Goal: Transaction & Acquisition: Purchase product/service

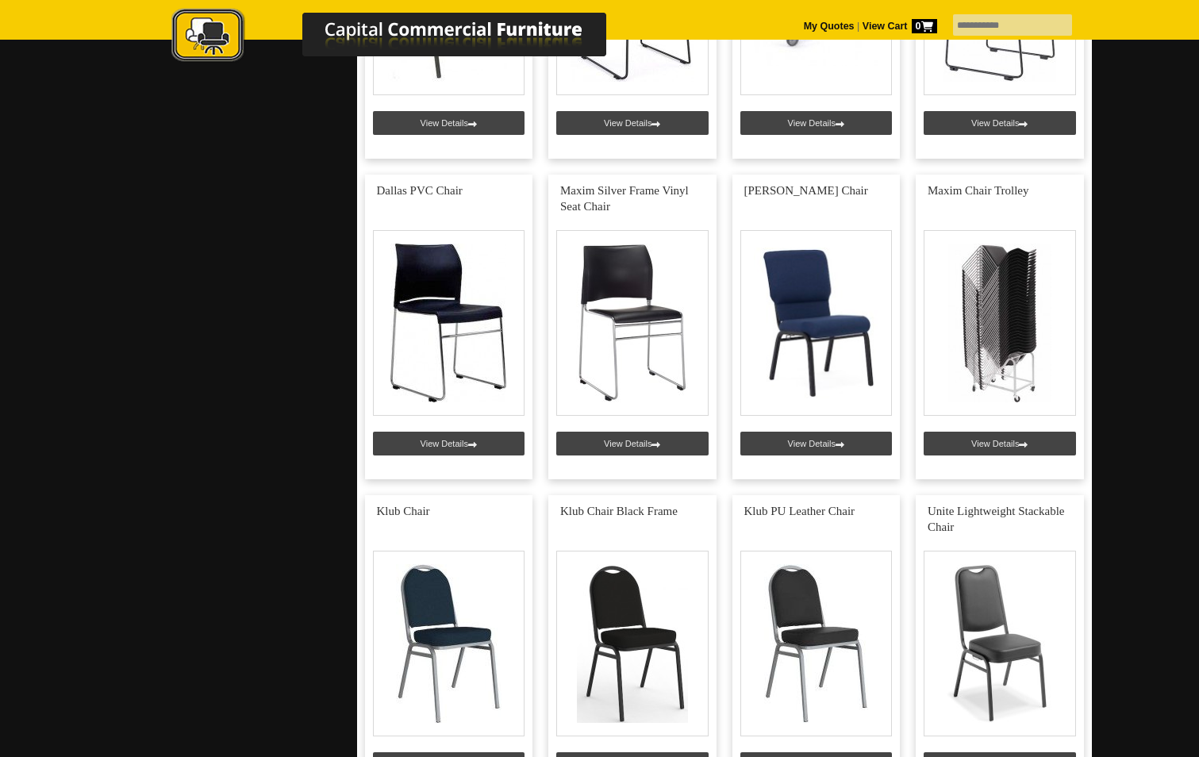
scroll to position [1428, 0]
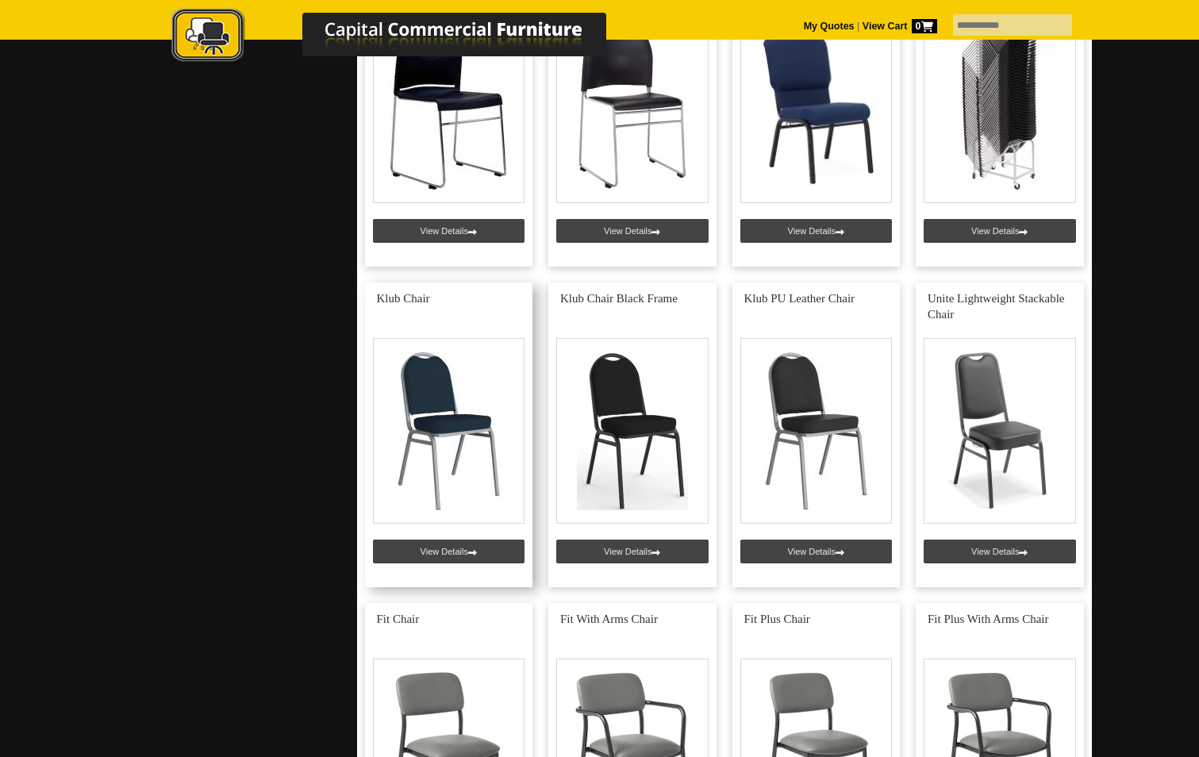
click at [446, 398] on link at bounding box center [449, 434] width 168 height 305
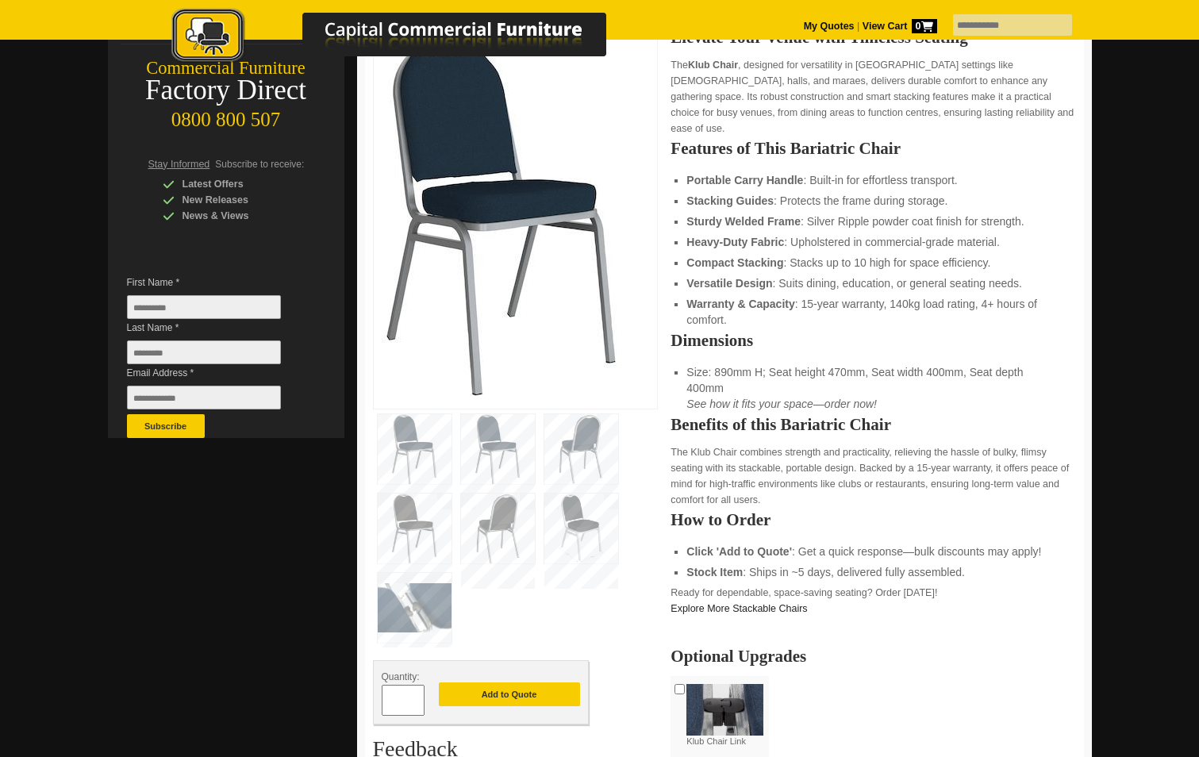
scroll to position [476, 0]
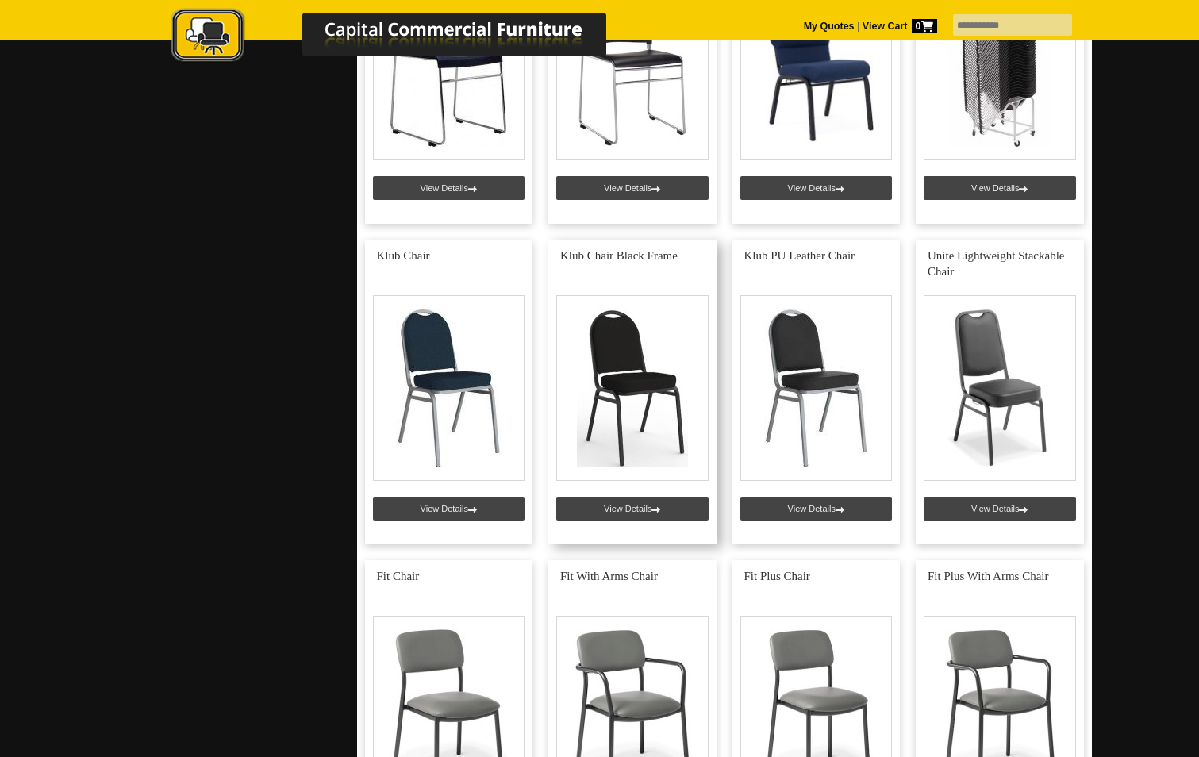
scroll to position [1508, 0]
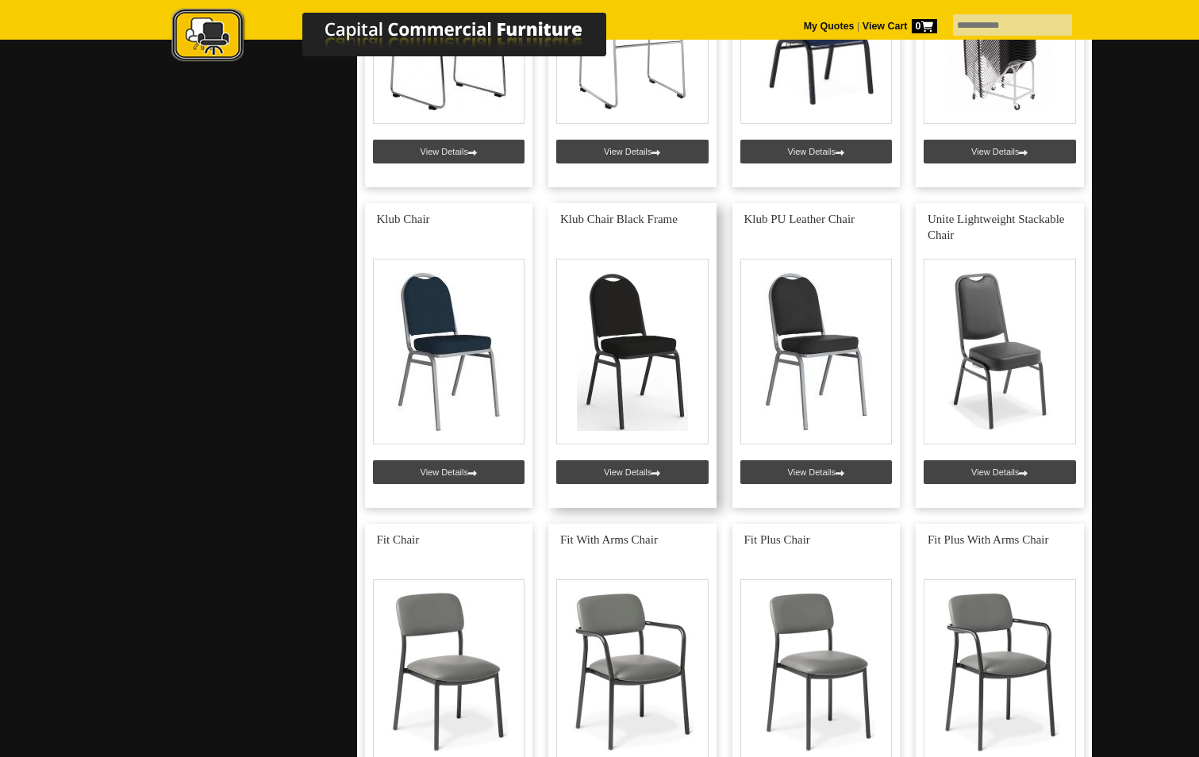
click at [607, 471] on link at bounding box center [632, 355] width 168 height 305
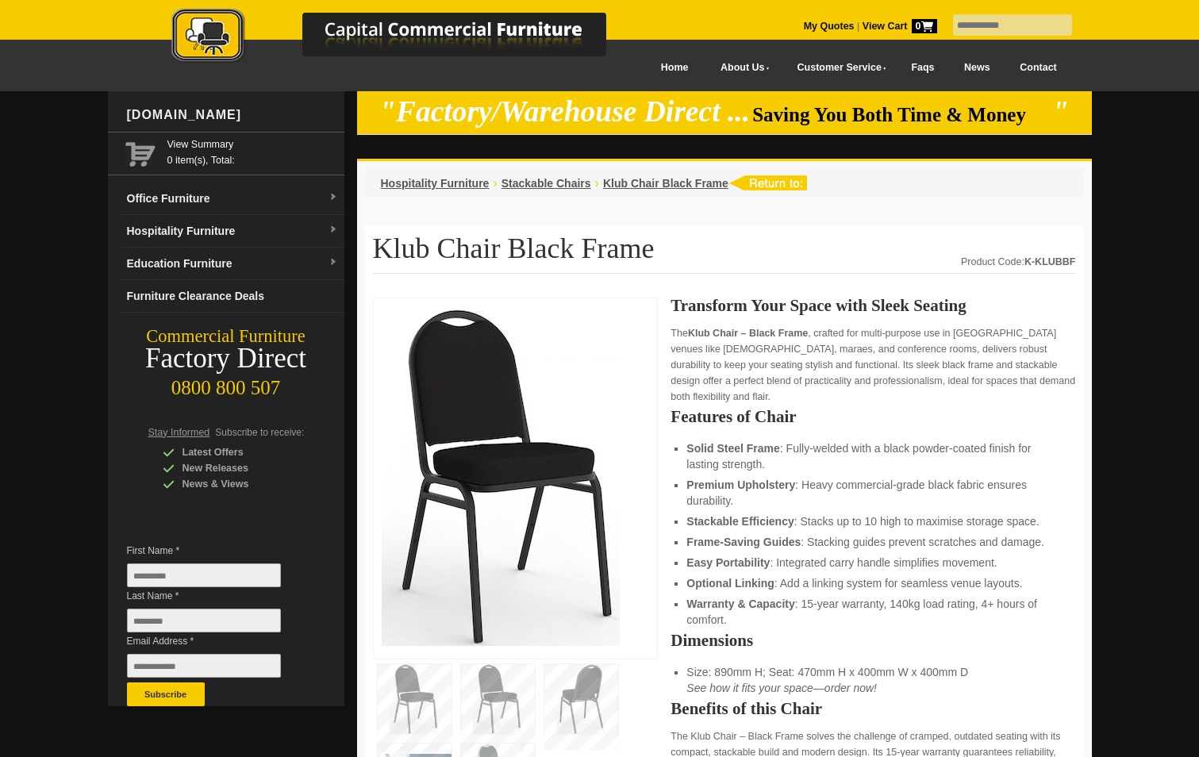
scroll to position [476, 0]
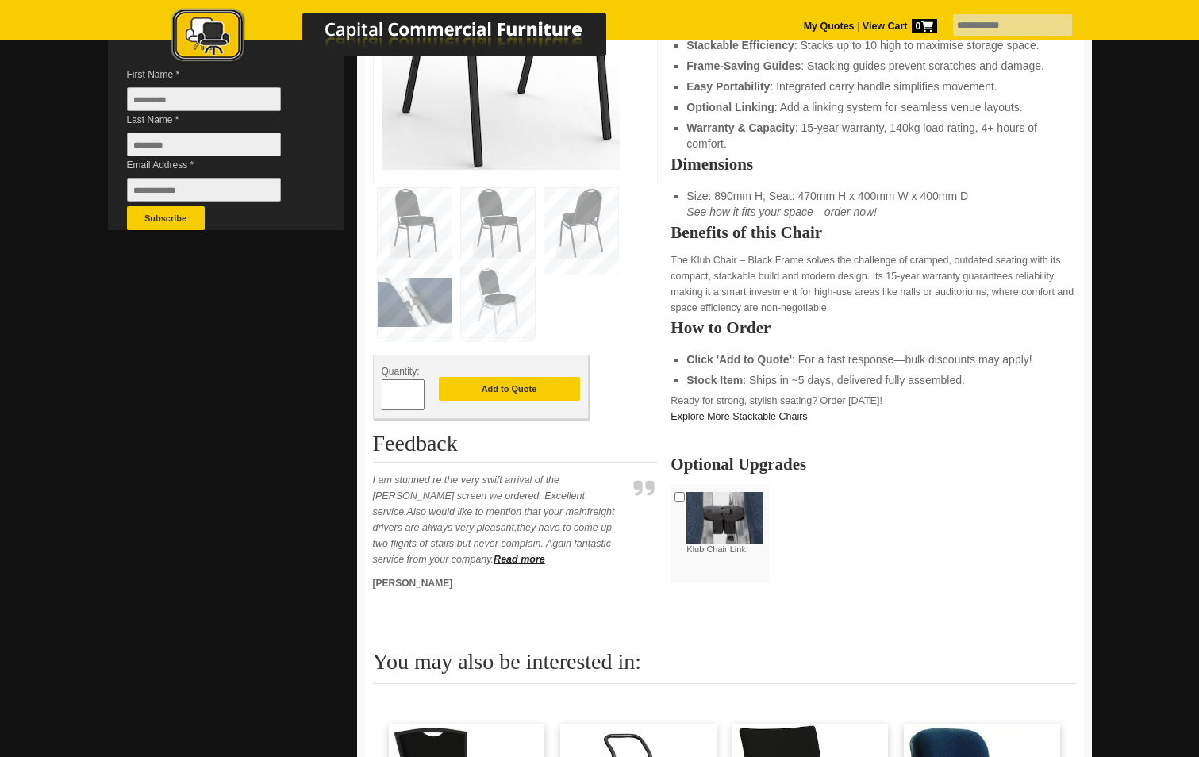
click at [402, 393] on input "*" at bounding box center [403, 394] width 43 height 31
type input "***"
click at [471, 386] on button "Add to Quote" at bounding box center [509, 389] width 141 height 24
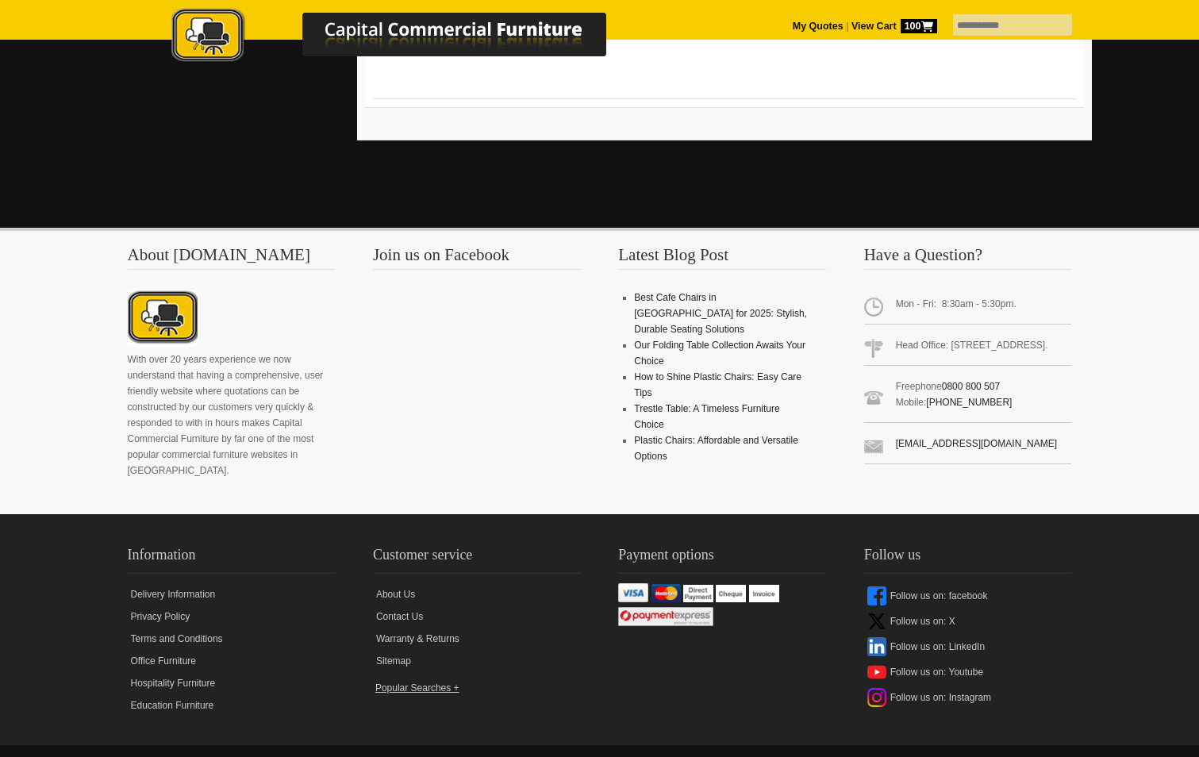
scroll to position [1515, 0]
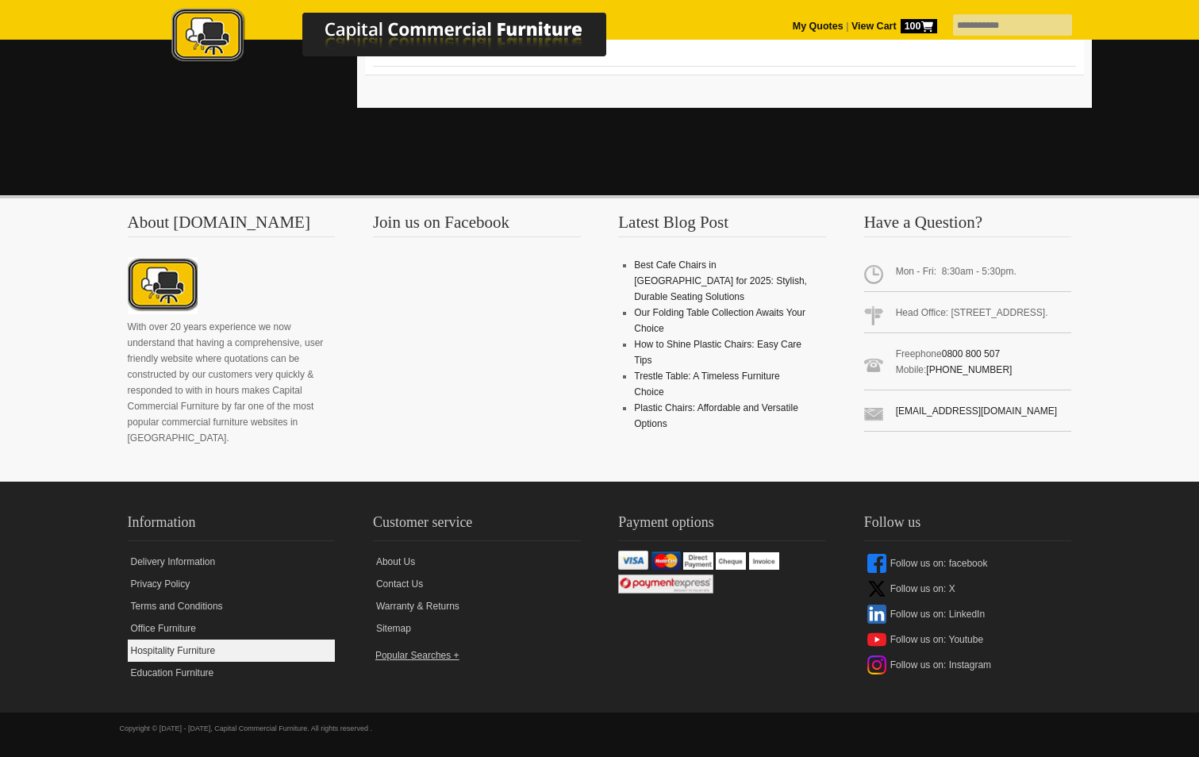
click at [195, 645] on link "Hospitality Furniture" at bounding box center [232, 651] width 208 height 22
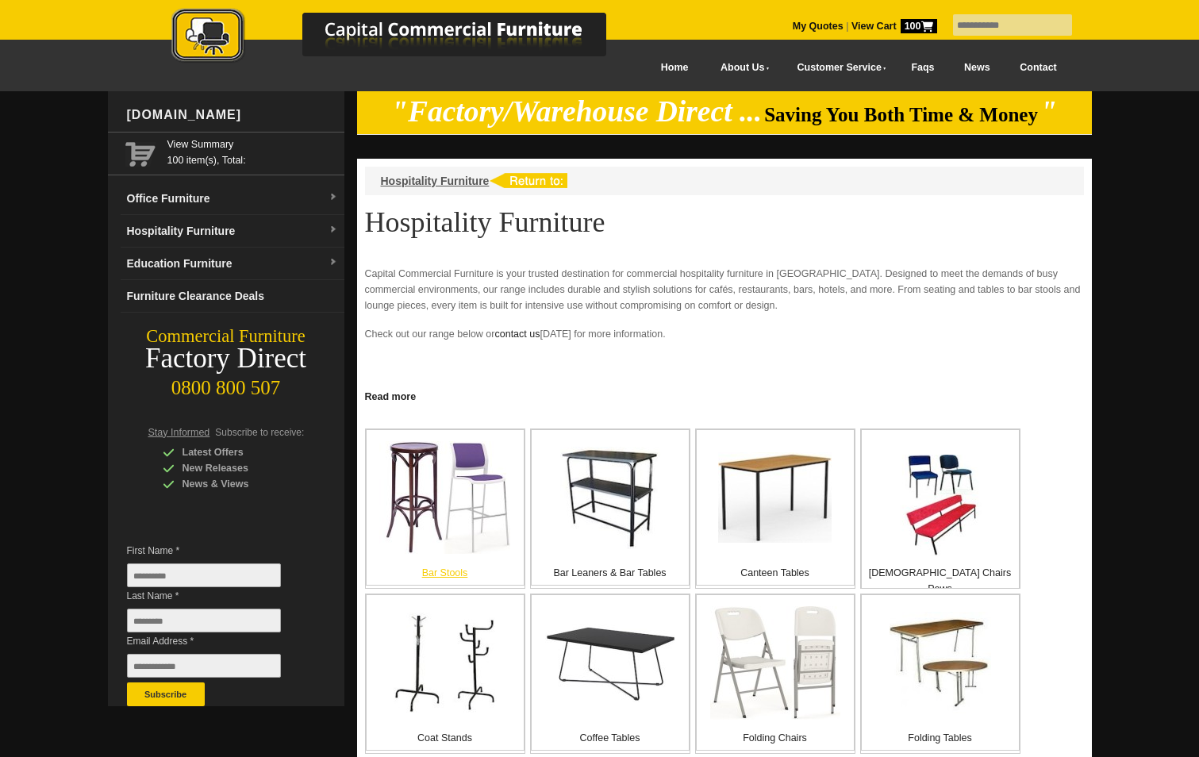
click at [483, 494] on img at bounding box center [444, 497] width 131 height 113
